Goal: Find contact information: Find contact information

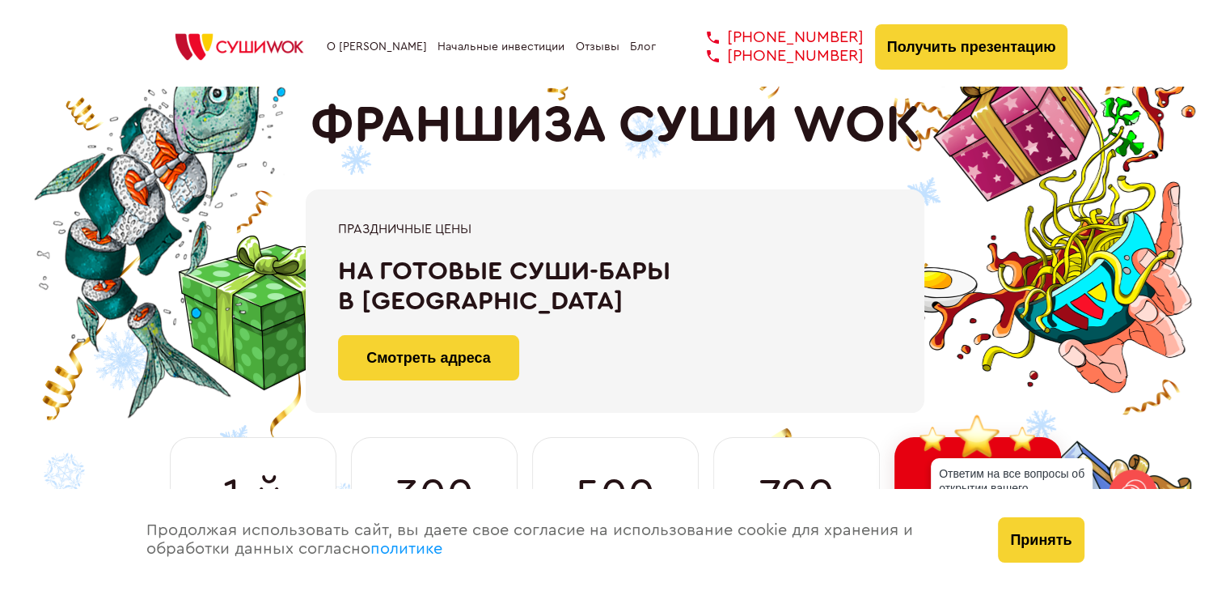
scroll to position [81, 0]
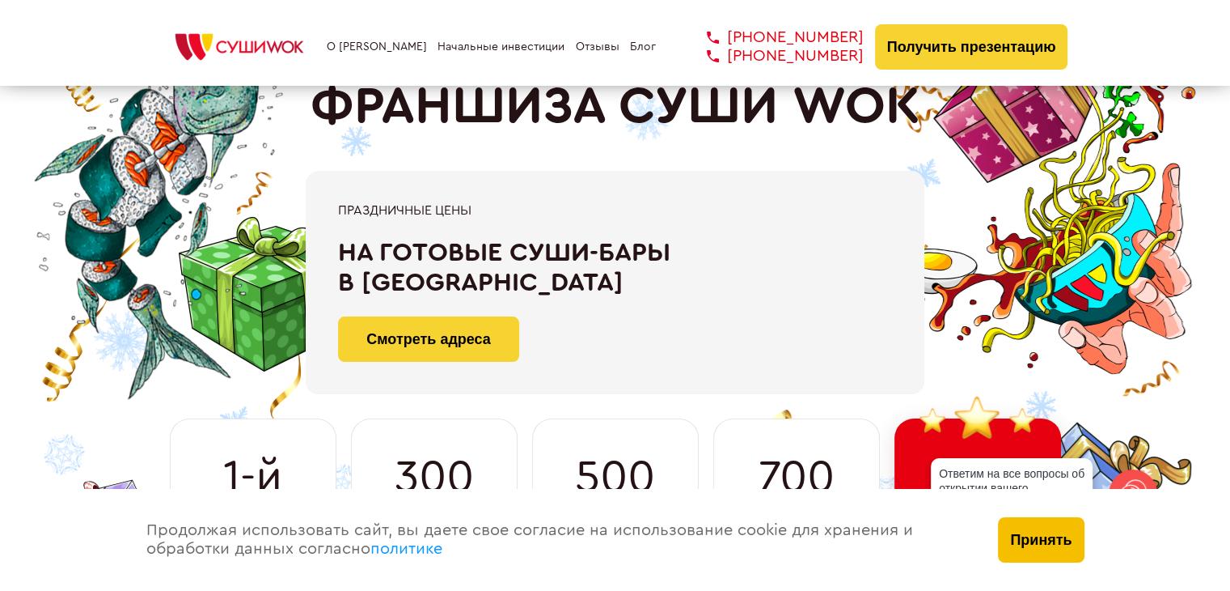
click at [1023, 538] on button "Принять" at bounding box center [1041, 539] width 86 height 45
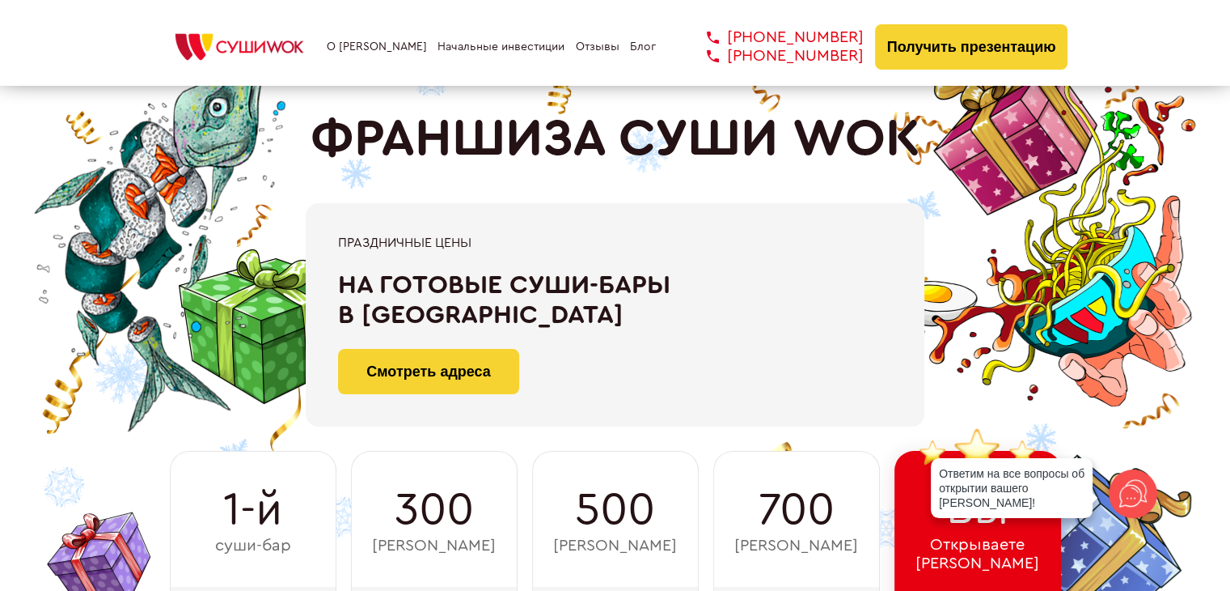
scroll to position [0, 0]
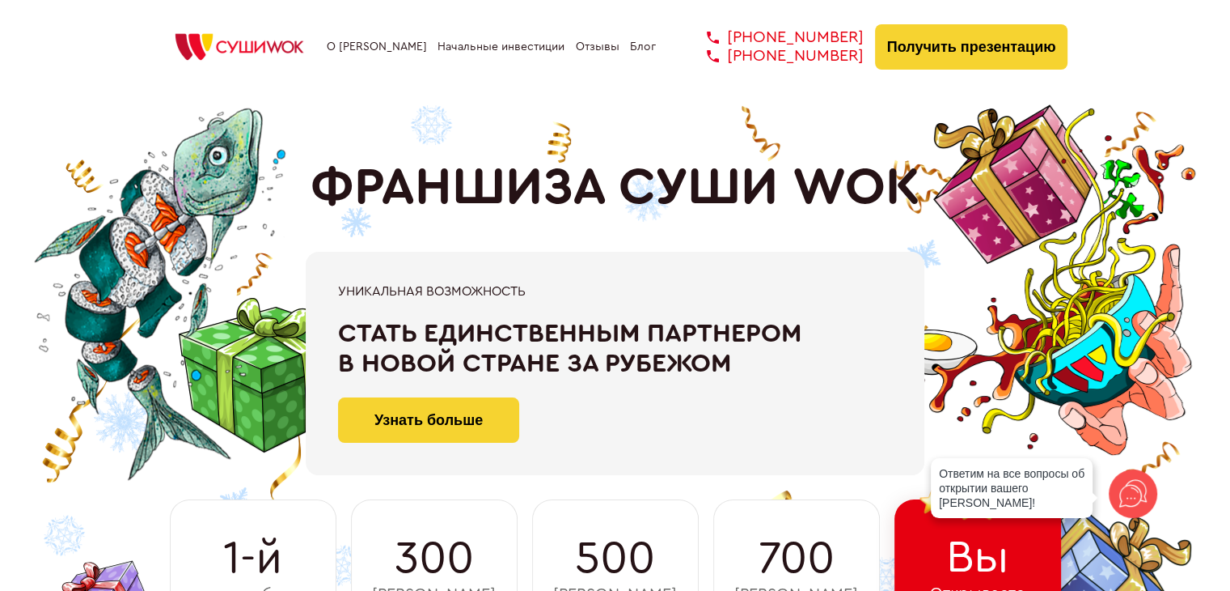
click at [854, 36] on div "О франшизе Начальные инвестиции Отзывы Блог +7 812 308 77 70 +7 800 200 21 01 +…" at bounding box center [616, 46] width 906 height 45
click at [865, 43] on div "О франшизе Начальные инвестиции Отзывы Блог +7 812 308 77 70 +7 800 200 21 01 +…" at bounding box center [616, 46] width 906 height 45
drag, startPoint x: 862, startPoint y: 42, endPoint x: 851, endPoint y: 40, distance: 11.6
click at [851, 40] on div "О франшизе Начальные инвестиции Отзывы Блог +7 812 308 77 70 +7 800 200 21 01 +…" at bounding box center [616, 46] width 906 height 45
copy link "[PHONE_NUMBER]"
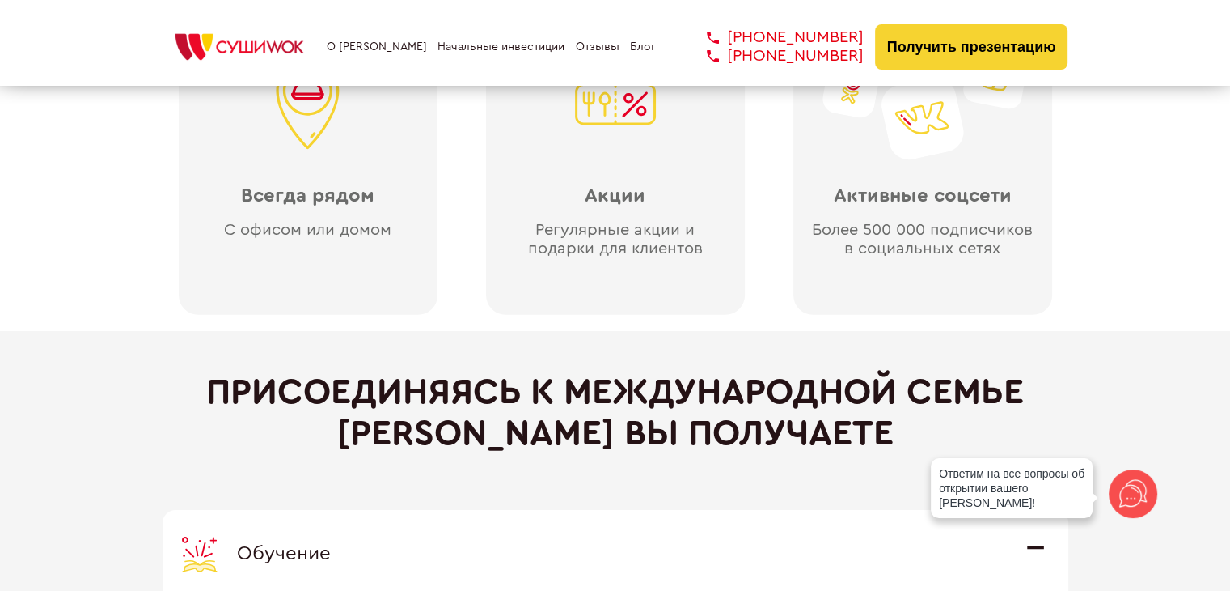
scroll to position [4161, 0]
